Goal: Use online tool/utility: Utilize a website feature to perform a specific function

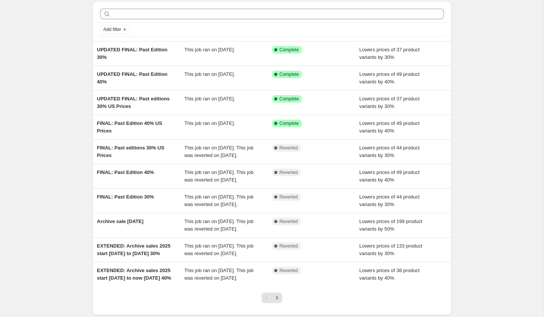
scroll to position [28, 0]
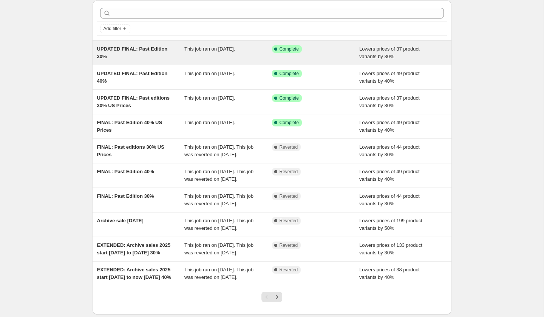
click at [147, 51] on span "UPDATED FINAL: Past Edition 30%" at bounding box center [132, 52] width 71 height 13
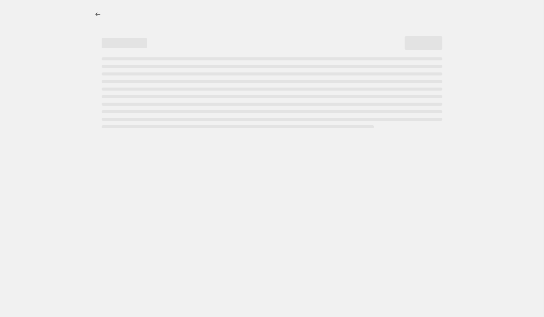
select select "percentage"
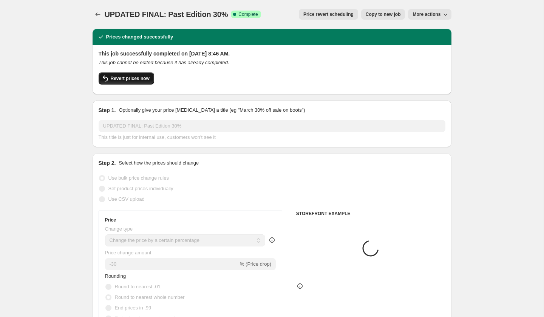
click at [147, 77] on span "Revert prices now" at bounding box center [130, 79] width 39 height 6
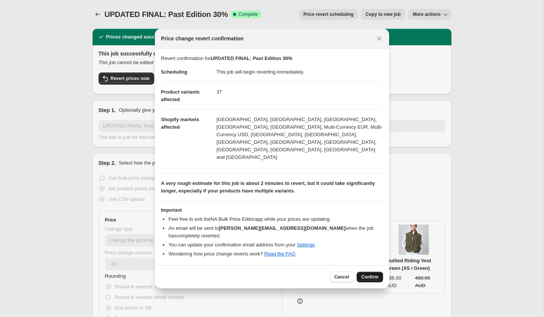
click at [364, 272] on button "Confirm" at bounding box center [369, 277] width 26 height 11
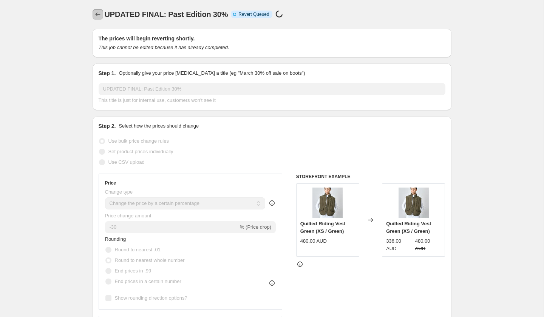
click at [97, 17] on icon "Price change jobs" at bounding box center [98, 15] width 8 height 8
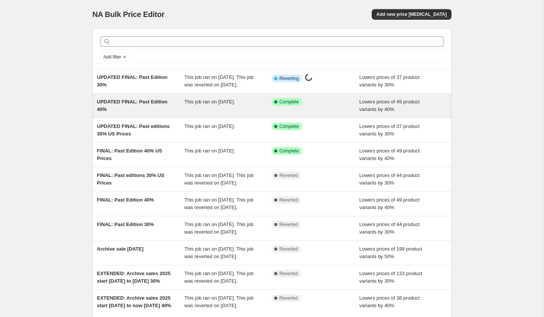
click at [152, 110] on span "UPDATED FINAL: Past Edition 40%" at bounding box center [132, 105] width 71 height 13
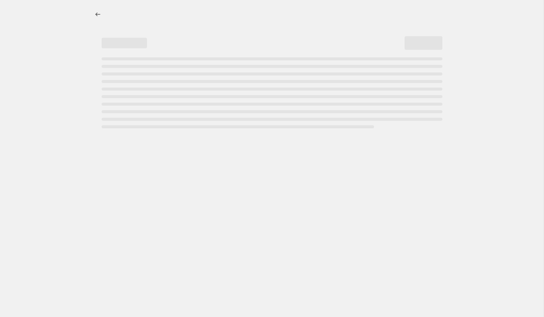
select select "percentage"
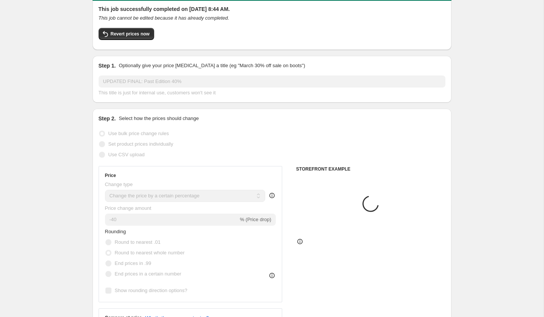
scroll to position [56, 0]
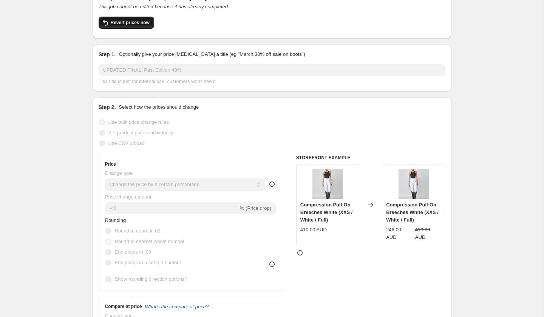
click at [142, 25] on button "Revert prices now" at bounding box center [127, 23] width 56 height 12
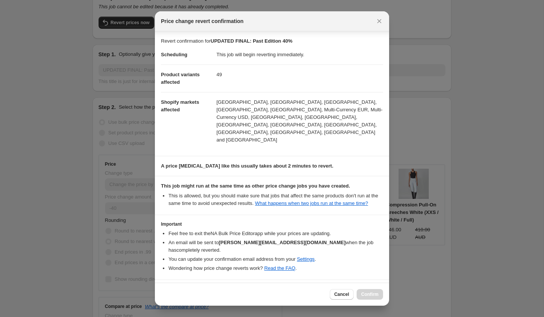
scroll to position [11, 0]
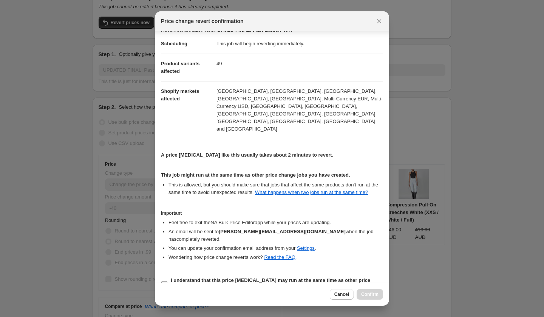
click at [198, 278] on b "I understand that this price [MEDICAL_DATA] may run at the same time as other p…" at bounding box center [270, 284] width 199 height 13
click at [167, 281] on input "I understand that this price [MEDICAL_DATA] may run at the same time as other p…" at bounding box center [164, 284] width 6 height 6
checkbox input "true"
click at [367, 296] on span "Confirm" at bounding box center [369, 295] width 17 height 6
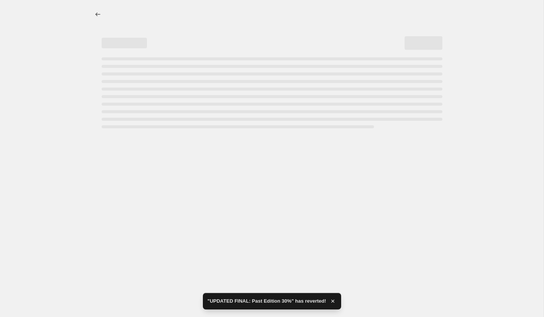
scroll to position [0, 0]
click at [96, 11] on icon "Price change jobs" at bounding box center [98, 15] width 8 height 8
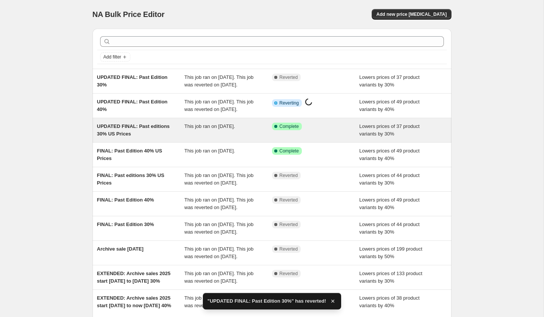
click at [149, 137] on span "UPDATED FINAL: Past editions 30% US Prices" at bounding box center [133, 129] width 73 height 13
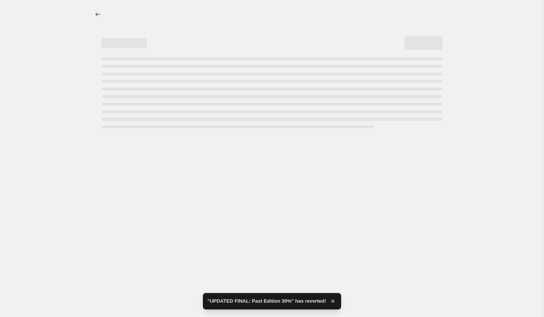
select select "percentage"
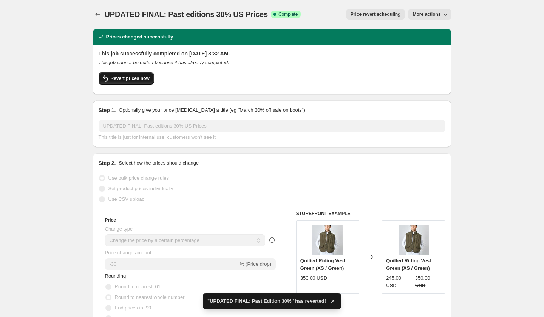
click at [143, 77] on span "Revert prices now" at bounding box center [130, 79] width 39 height 6
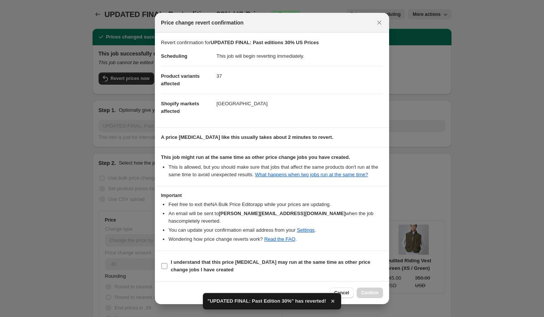
click at [269, 264] on b "I understand that this price [MEDICAL_DATA] may run at the same time as other p…" at bounding box center [270, 265] width 199 height 13
click at [167, 264] on input "I understand that this price [MEDICAL_DATA] may run at the same time as other p…" at bounding box center [164, 266] width 6 height 6
checkbox input "true"
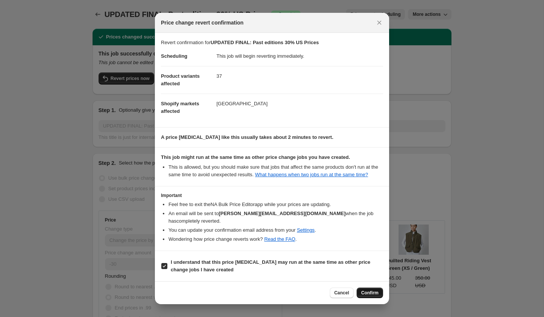
click at [370, 294] on span "Confirm" at bounding box center [369, 293] width 17 height 6
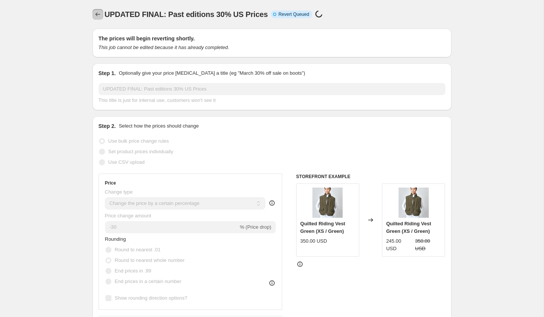
click at [100, 15] on icon "Price change jobs" at bounding box center [98, 15] width 8 height 8
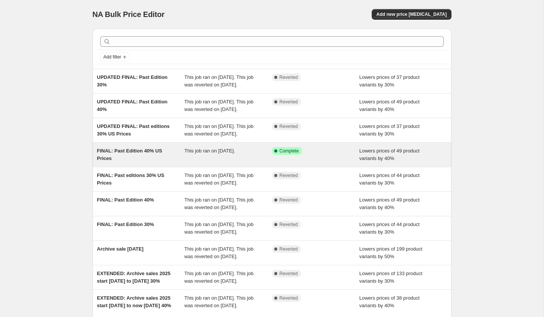
click at [177, 162] on div "FINAL: Past Edition 40% US Prices" at bounding box center [141, 154] width 88 height 15
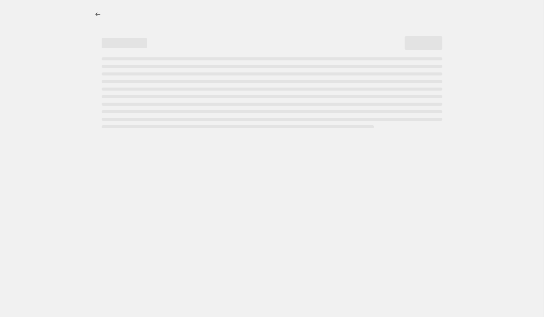
select select "percentage"
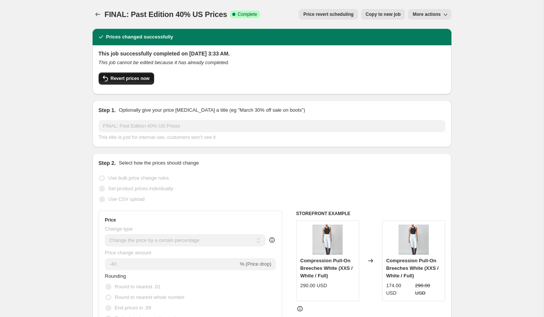
click at [146, 78] on span "Revert prices now" at bounding box center [130, 79] width 39 height 6
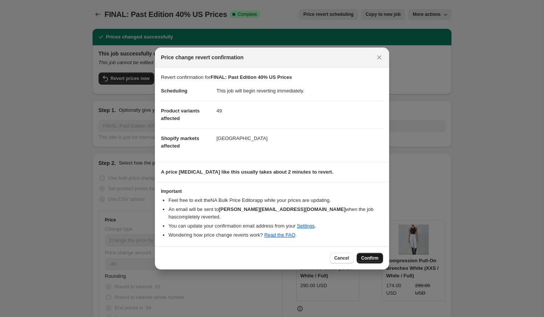
click at [369, 256] on span "Confirm" at bounding box center [369, 258] width 17 height 6
